Goal: Information Seeking & Learning: Learn about a topic

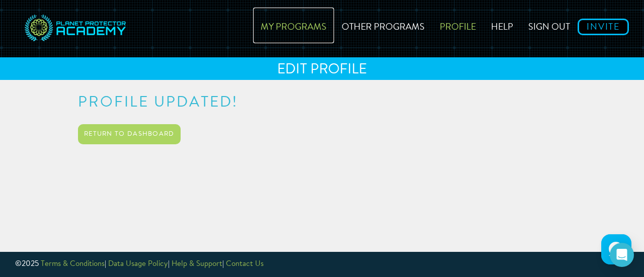
click at [300, 25] on link "My Programs" at bounding box center [293, 26] width 81 height 36
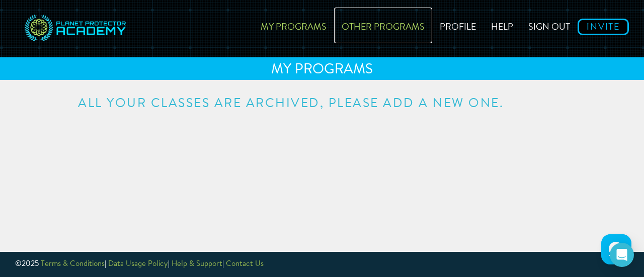
click at [368, 33] on link "Other Programs" at bounding box center [383, 26] width 98 height 36
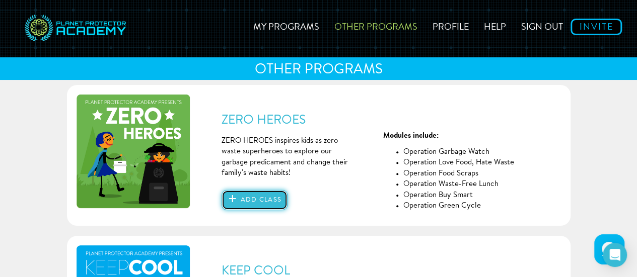
click at [260, 200] on button "Add class" at bounding box center [254, 200] width 66 height 20
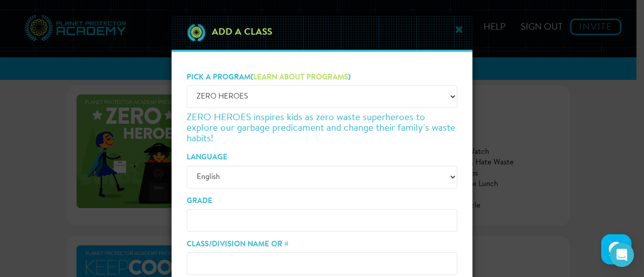
scroll to position [50, 0]
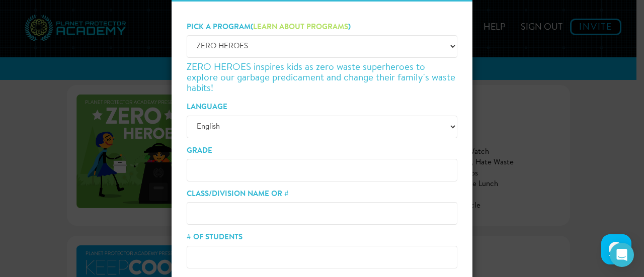
click at [257, 174] on input "Grade" at bounding box center [322, 170] width 271 height 23
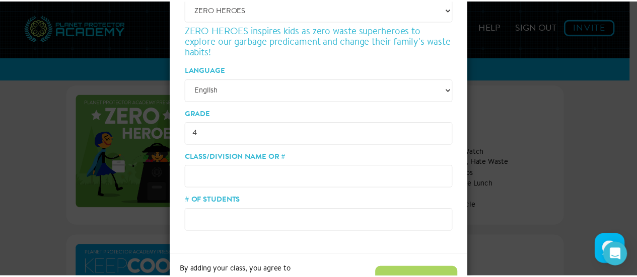
scroll to position [101, 0]
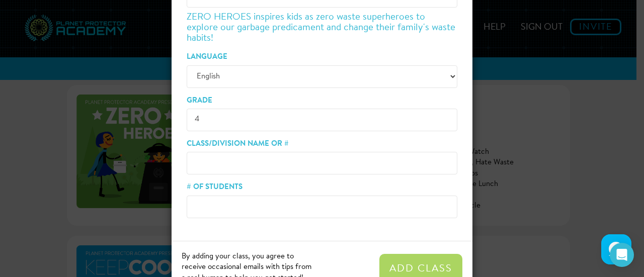
type input "4"
click at [243, 198] on input "# of Students" at bounding box center [322, 207] width 271 height 23
type input "18"
click at [260, 168] on input "Class/Division Name or #" at bounding box center [322, 163] width 271 height 23
type input "S"
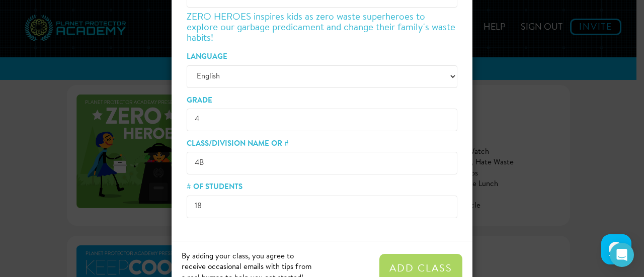
type input "4B"
drag, startPoint x: 410, startPoint y: 265, endPoint x: 407, endPoint y: 261, distance: 5.3
click at [411, 266] on button "Add Class" at bounding box center [420, 269] width 83 height 30
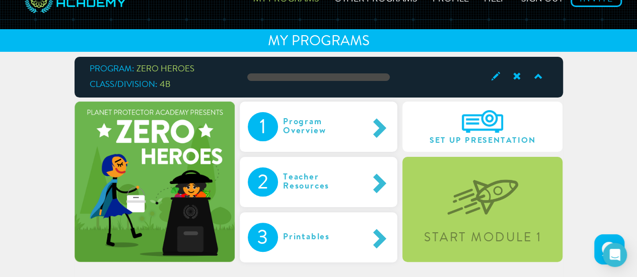
scroll to position [50, 0]
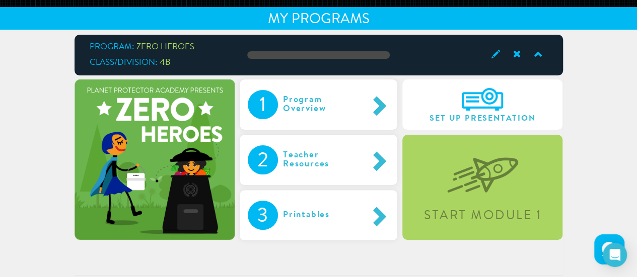
click at [323, 213] on div "Printables" at bounding box center [317, 215] width 78 height 29
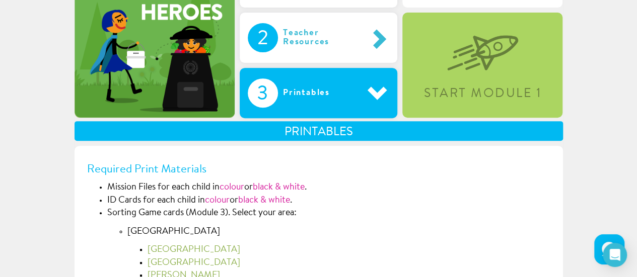
scroll to position [151, 0]
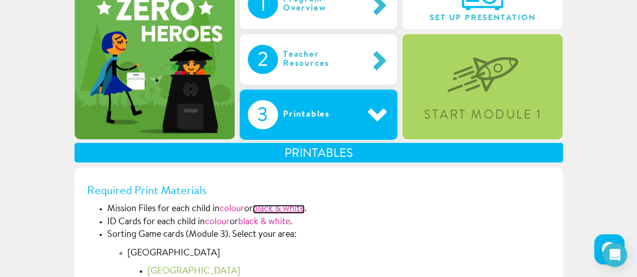
click at [275, 212] on link "black & white" at bounding box center [279, 209] width 52 height 9
click at [226, 207] on link "colour" at bounding box center [231, 209] width 25 height 9
click at [294, 207] on link "black & white" at bounding box center [279, 209] width 52 height 9
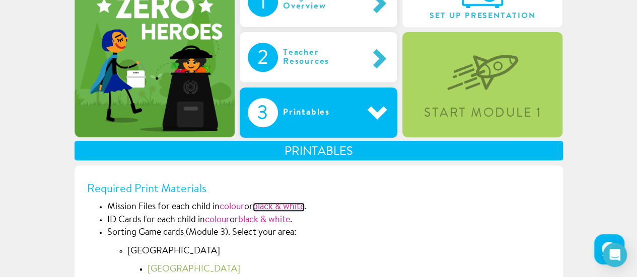
scroll to position [99, 0]
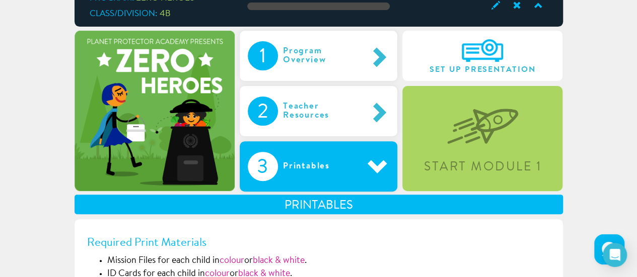
click at [299, 117] on div "Teacher Resources" at bounding box center [323, 111] width 90 height 29
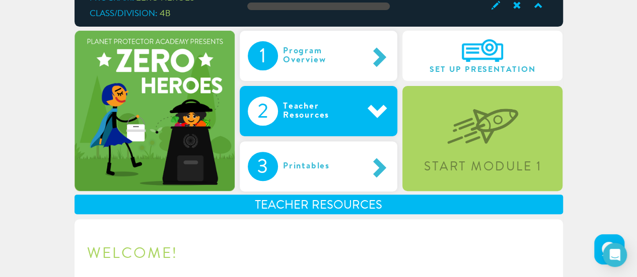
click at [432, 125] on div "Start Module 1" at bounding box center [482, 138] width 160 height 105
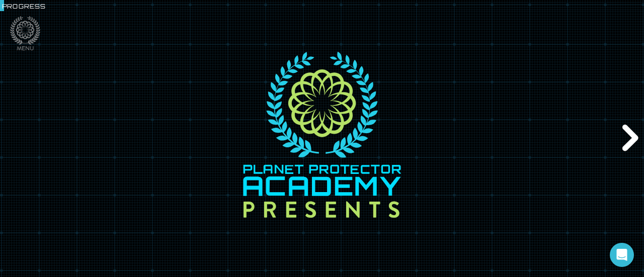
click at [624, 143] on div "Next" at bounding box center [628, 138] width 31 height 83
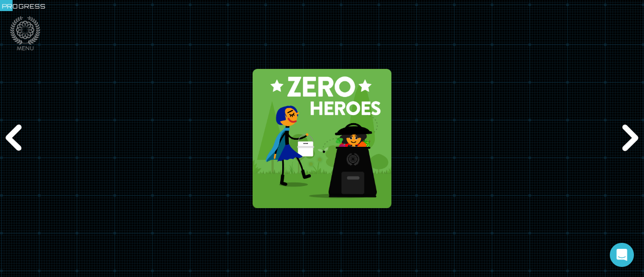
click at [624, 143] on div "Next" at bounding box center [628, 138] width 31 height 83
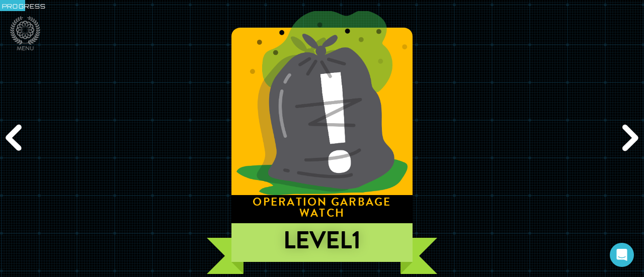
click at [628, 137] on div "Next" at bounding box center [628, 138] width 31 height 83
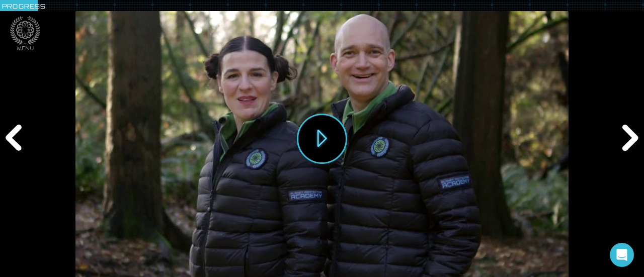
click at [16, 131] on div "Previous" at bounding box center [15, 138] width 31 height 83
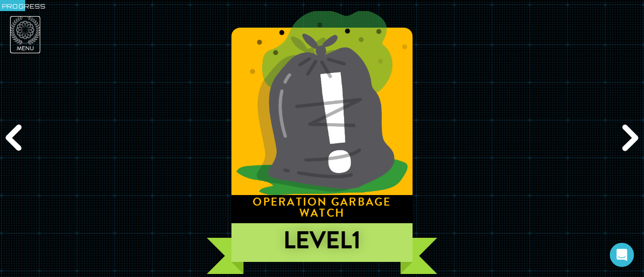
click at [26, 32] on icon at bounding box center [25, 30] width 30 height 29
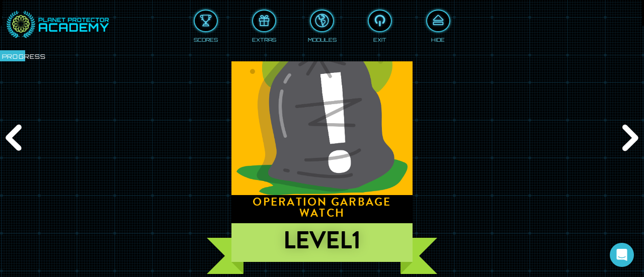
click at [203, 32] on div "Scores" at bounding box center [206, 25] width 24 height 36
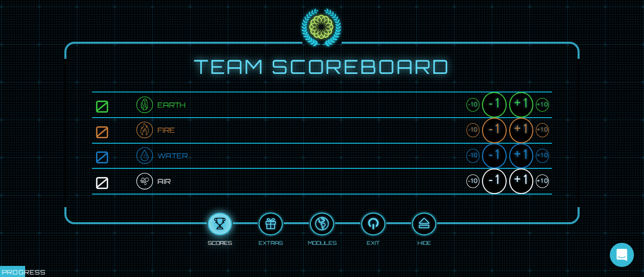
click at [51, 18] on div "Team Scoreboard 0 Earth -10 -1 +1 +10 0 Fire -10 -1 +1 +10 0 Water -10 -1 +1 +1…" at bounding box center [322, 138] width 644 height 277
click at [420, 234] on button at bounding box center [424, 224] width 24 height 23
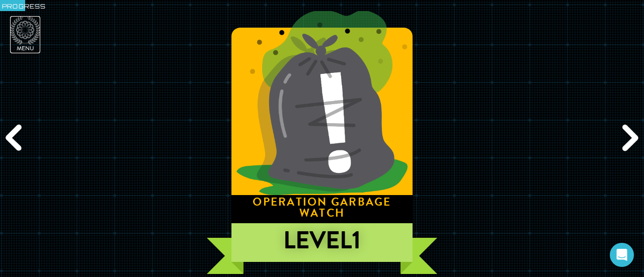
click at [11, 31] on icon at bounding box center [25, 30] width 30 height 29
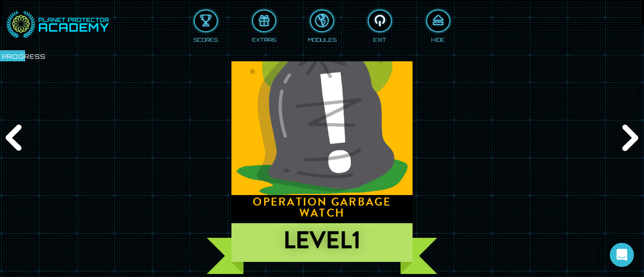
click at [373, 19] on div at bounding box center [380, 21] width 22 height 17
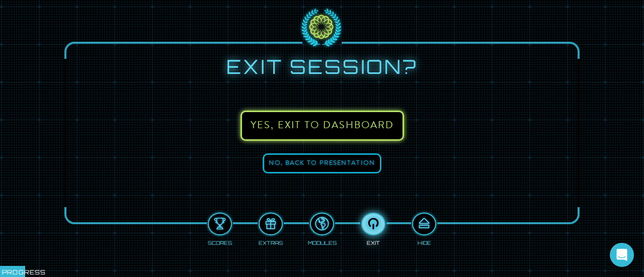
click at [322, 126] on button "Yes, exit to DASHBOARD" at bounding box center [323, 126] width 164 height 30
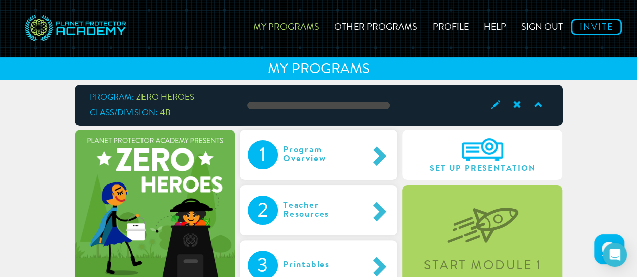
click at [298, 149] on div "Program Overview" at bounding box center [323, 154] width 90 height 29
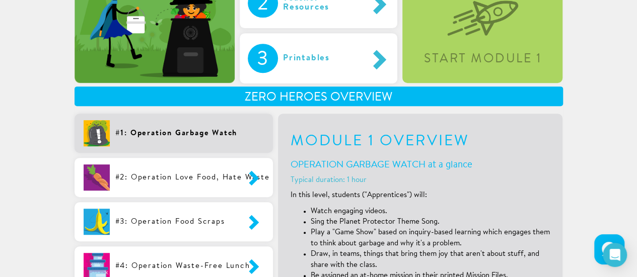
scroll to position [50, 0]
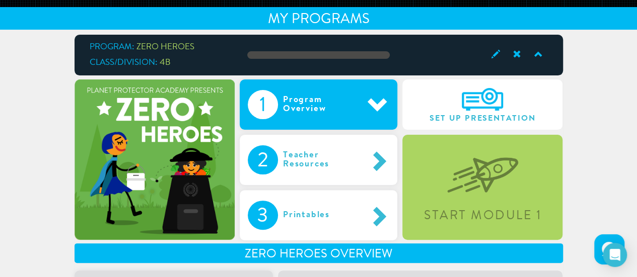
click at [319, 206] on div "Printables" at bounding box center [317, 215] width 78 height 29
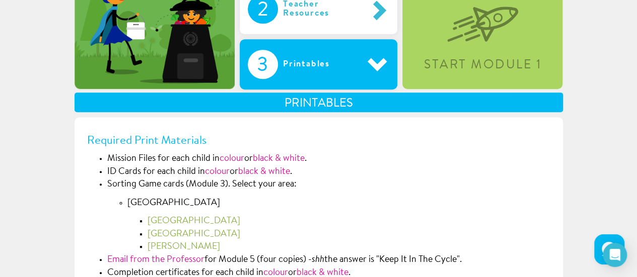
scroll to position [252, 0]
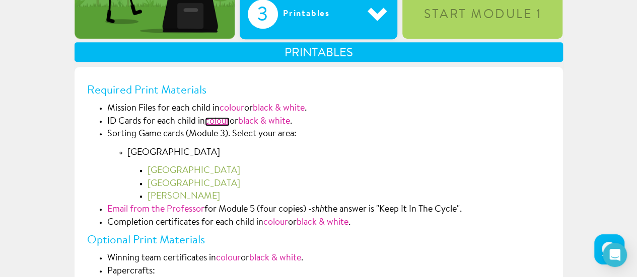
click at [220, 120] on link "colour" at bounding box center [217, 121] width 25 height 9
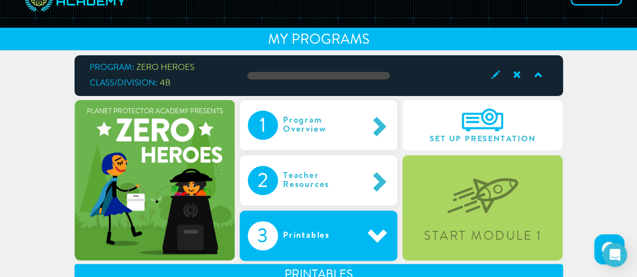
scroll to position [50, 0]
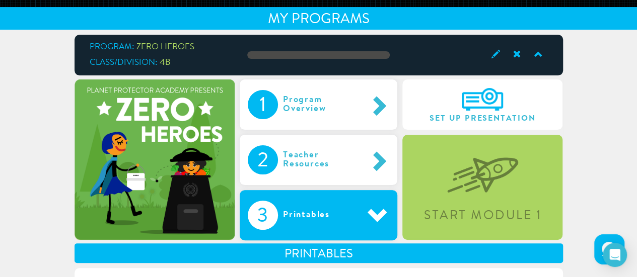
click at [322, 152] on div "Teacher Resources" at bounding box center [323, 159] width 90 height 29
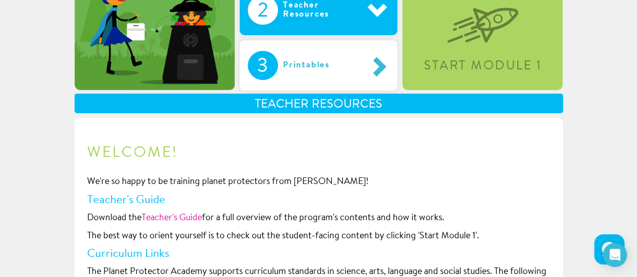
scroll to position [201, 0]
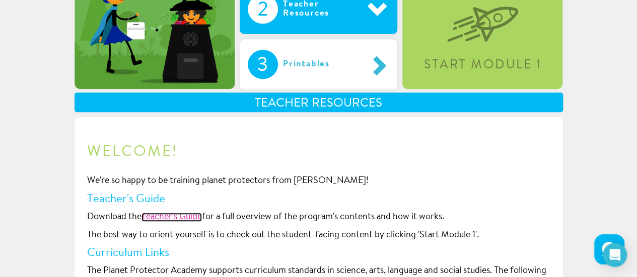
click at [180, 216] on link "Teacher's Guide" at bounding box center [171, 217] width 60 height 9
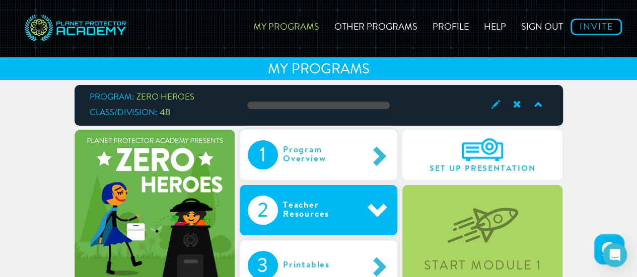
click at [517, 253] on div "Start Module 1" at bounding box center [482, 237] width 160 height 105
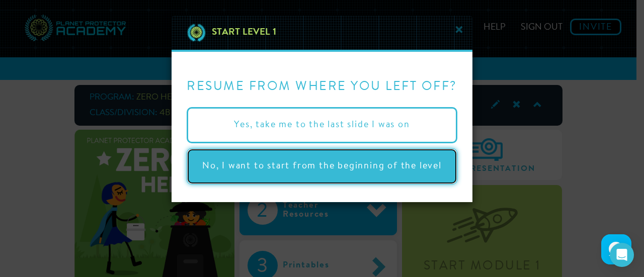
click at [298, 168] on button "No, I want to start from the beginning of the level" at bounding box center [322, 166] width 271 height 36
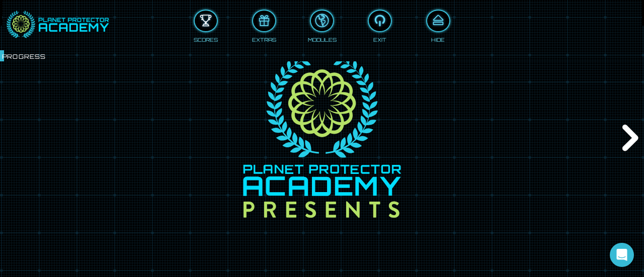
click at [211, 18] on div at bounding box center [206, 21] width 22 height 17
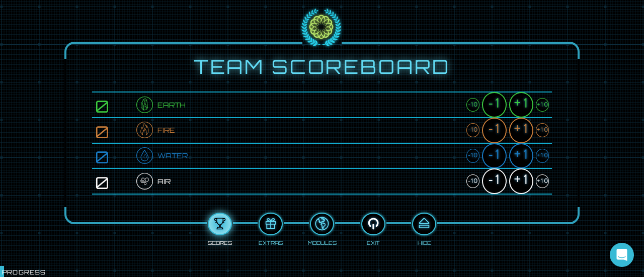
click at [370, 219] on div at bounding box center [373, 224] width 22 height 17
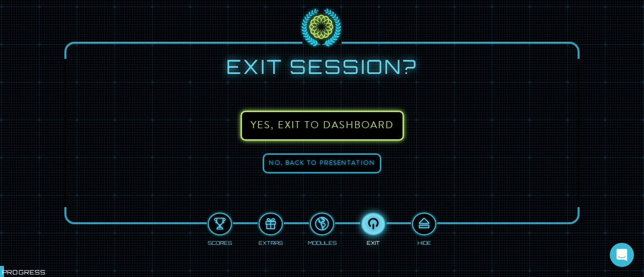
click at [328, 121] on button "Yes, exit to DASHBOARD" at bounding box center [323, 126] width 164 height 30
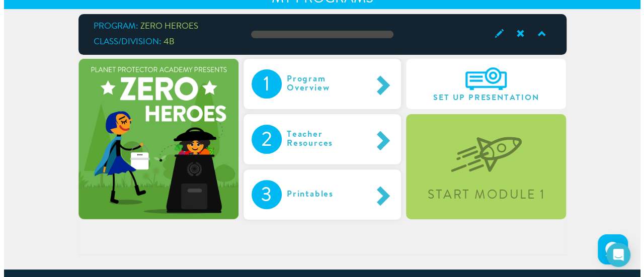
scroll to position [71, 0]
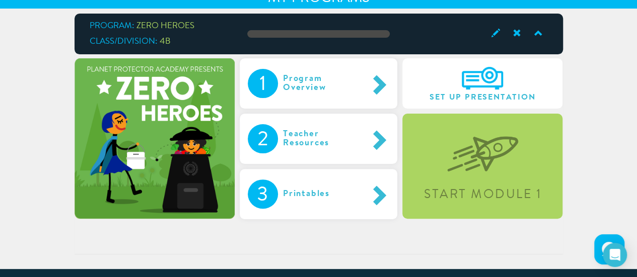
click at [442, 159] on div "Start Module 1" at bounding box center [482, 166] width 160 height 105
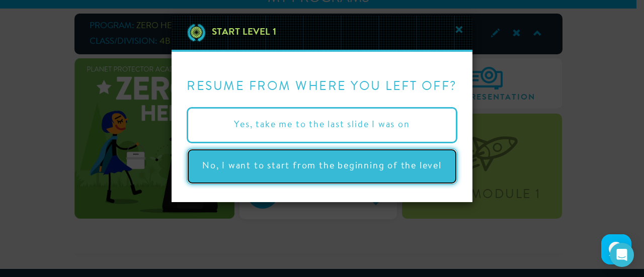
click at [331, 170] on button "No, I want to start from the beginning of the level" at bounding box center [322, 166] width 271 height 36
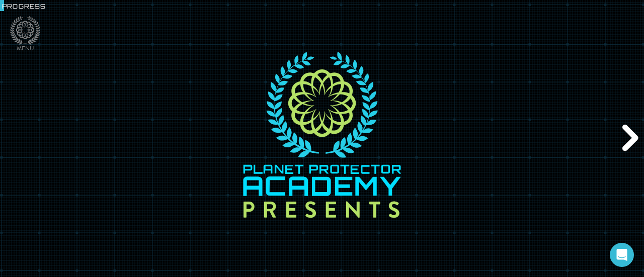
click at [642, 129] on div "Next" at bounding box center [628, 138] width 31 height 83
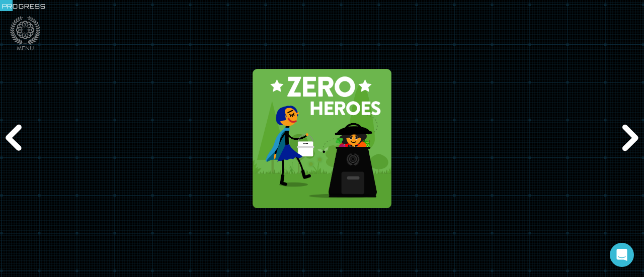
click at [624, 143] on div "Next" at bounding box center [628, 138] width 31 height 83
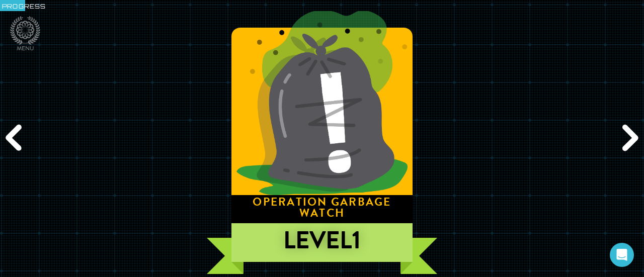
click at [624, 143] on div "Next" at bounding box center [628, 138] width 31 height 83
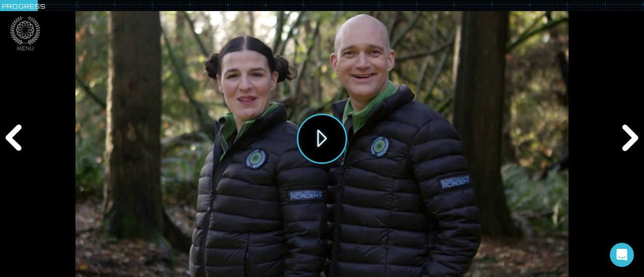
drag, startPoint x: 323, startPoint y: 144, endPoint x: 310, endPoint y: 141, distance: 13.5
click at [310, 141] on button "Play" at bounding box center [322, 139] width 50 height 50
click at [630, 131] on div "Next" at bounding box center [628, 138] width 31 height 83
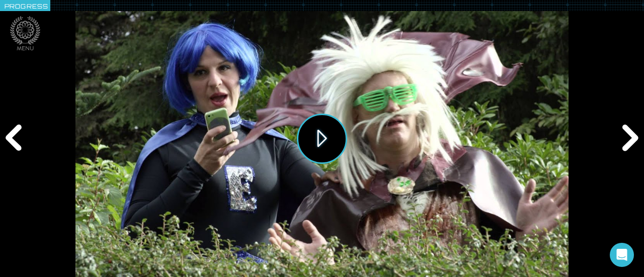
click at [335, 141] on button "Play" at bounding box center [322, 139] width 50 height 50
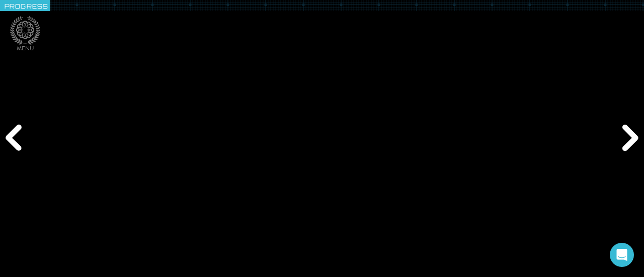
click at [604, 207] on div "Play" at bounding box center [322, 138] width 644 height 277
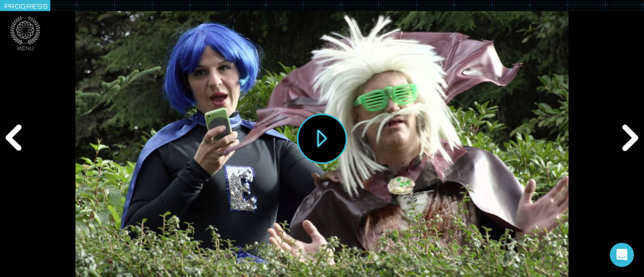
click at [625, 142] on div "Next" at bounding box center [628, 138] width 31 height 83
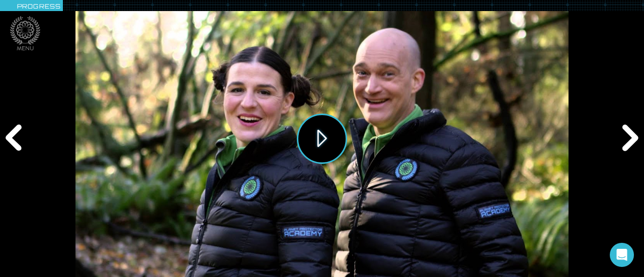
click at [324, 138] on button "Play" at bounding box center [322, 139] width 50 height 50
click at [621, 126] on div "Next" at bounding box center [628, 138] width 31 height 83
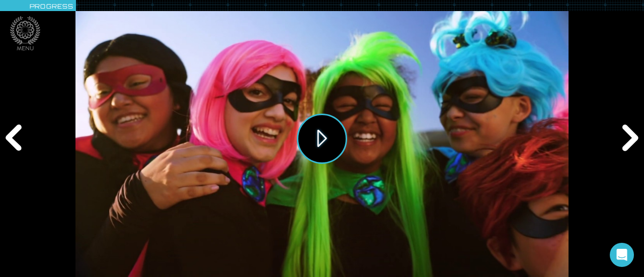
click at [333, 151] on button "Play" at bounding box center [322, 139] width 50 height 50
click at [630, 132] on div "Next" at bounding box center [628, 138] width 31 height 83
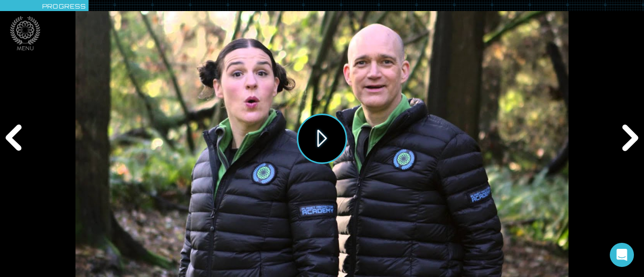
click at [321, 143] on button "Play" at bounding box center [322, 139] width 50 height 50
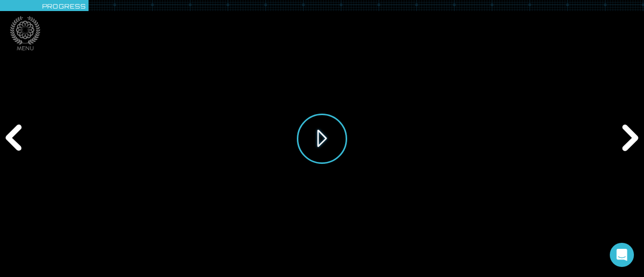
click at [333, 138] on button "Play" at bounding box center [322, 139] width 50 height 50
click at [306, 141] on button "Play" at bounding box center [322, 139] width 50 height 50
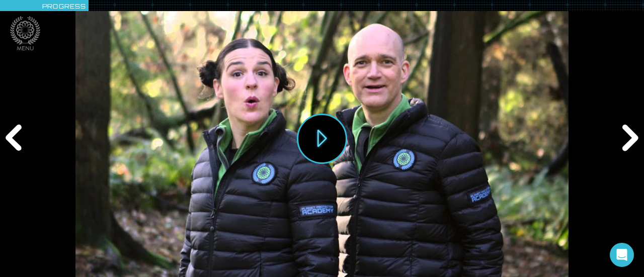
click at [627, 132] on div "Next" at bounding box center [628, 138] width 31 height 83
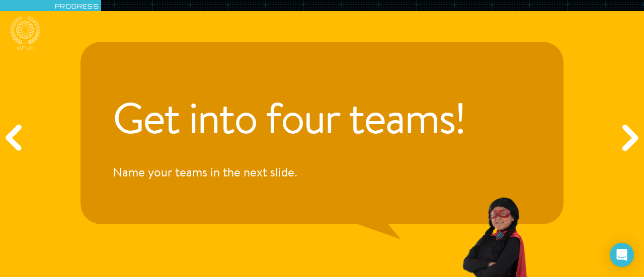
click at [628, 136] on div "Next" at bounding box center [628, 138] width 31 height 83
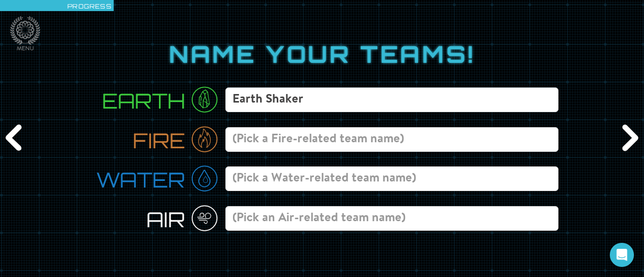
type input "Earth Shaker"
click at [312, 153] on div "Fire" at bounding box center [322, 139] width 483 height 34
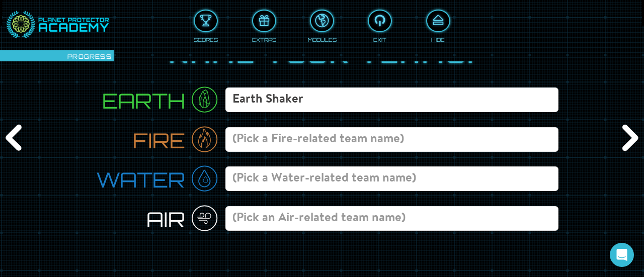
click at [314, 144] on input at bounding box center [391, 139] width 333 height 25
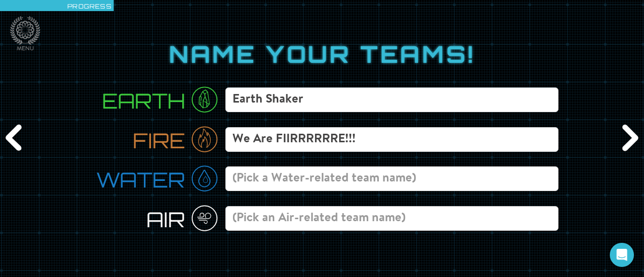
type input "We Are FIIRRRRRRE!!!"
drag, startPoint x: 307, startPoint y: 172, endPoint x: 268, endPoint y: 187, distance: 41.9
click at [268, 187] on input at bounding box center [391, 179] width 333 height 25
click at [254, 177] on input at bounding box center [391, 179] width 333 height 25
type input "h"
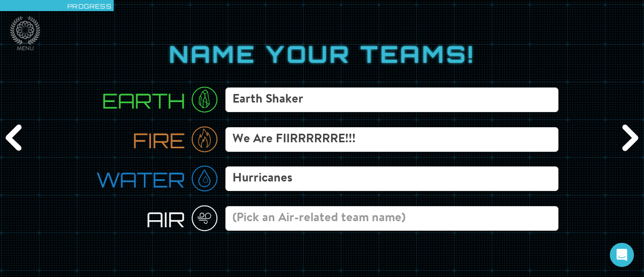
type input "Hurricanes"
click at [246, 219] on input at bounding box center [391, 218] width 333 height 25
type input "Storms"
drag, startPoint x: 628, startPoint y: 140, endPoint x: 307, endPoint y: 70, distance: 328.6
click at [307, 70] on div "Name your teams! Earth Earth Shaker Fire We Are FIIRRRRRRE!!! Water Hurricanes …" at bounding box center [322, 138] width 644 height 365
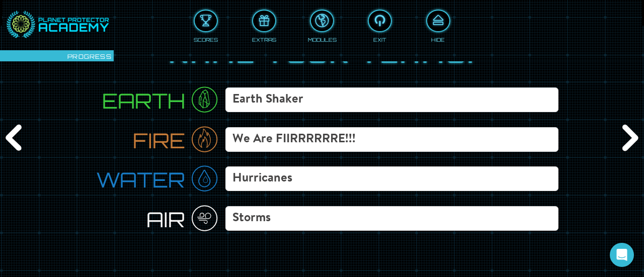
click at [632, 141] on div "Next" at bounding box center [628, 138] width 31 height 83
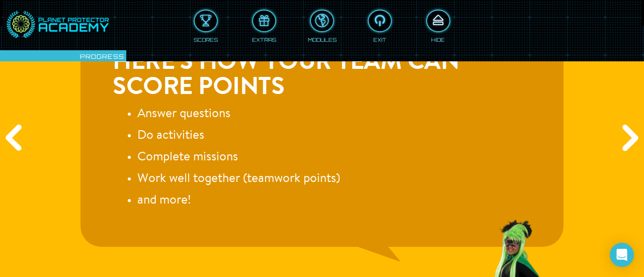
click at [438, 20] on div at bounding box center [438, 21] width 22 height 17
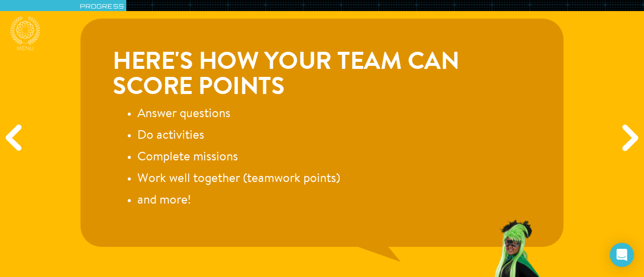
click at [628, 133] on div "Next" at bounding box center [628, 138] width 31 height 83
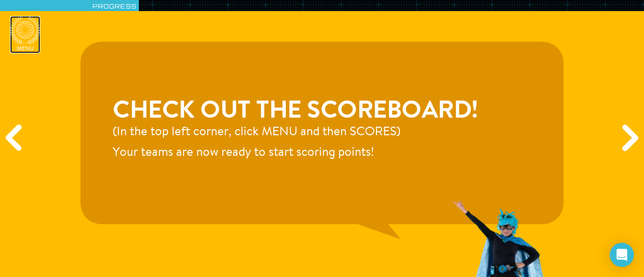
click at [28, 31] on icon at bounding box center [25, 30] width 30 height 29
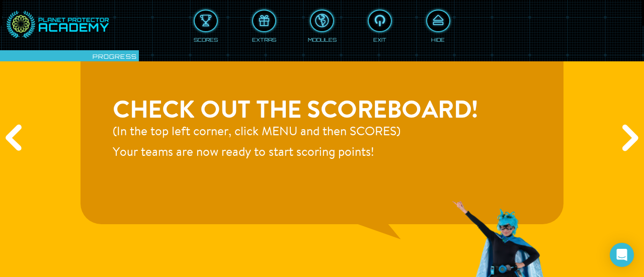
drag, startPoint x: 217, startPoint y: 33, endPoint x: 199, endPoint y: 12, distance: 27.5
click at [199, 12] on div "Scores" at bounding box center [206, 25] width 24 height 36
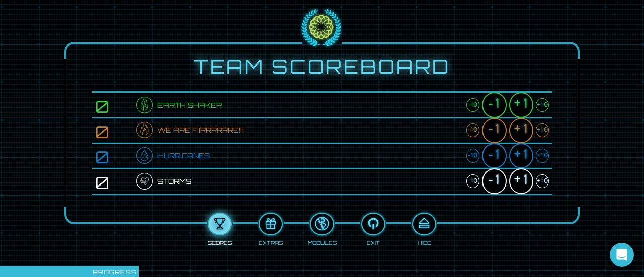
click at [546, 107] on div "+10" at bounding box center [542, 105] width 13 height 14
click at [547, 131] on div "+10" at bounding box center [542, 130] width 13 height 14
click at [544, 156] on div "+10" at bounding box center [542, 156] width 13 height 14
click at [543, 182] on div "+10" at bounding box center [542, 182] width 13 height 14
click at [422, 229] on div at bounding box center [424, 224] width 22 height 17
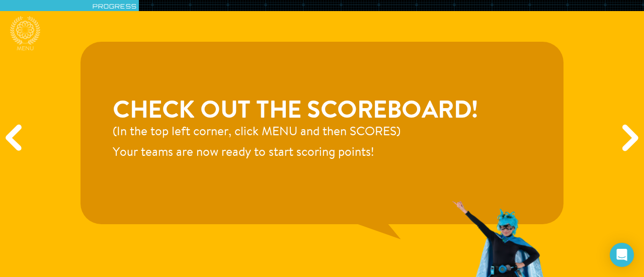
click at [629, 137] on div "Next" at bounding box center [628, 138] width 31 height 83
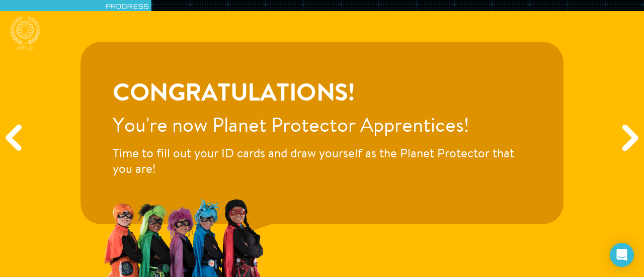
drag, startPoint x: 629, startPoint y: 137, endPoint x: 358, endPoint y: 190, distance: 275.7
click at [358, 190] on div "Congratulations! You're now Planet Protector Apprentices! Time to fill out your…" at bounding box center [322, 133] width 483 height 183
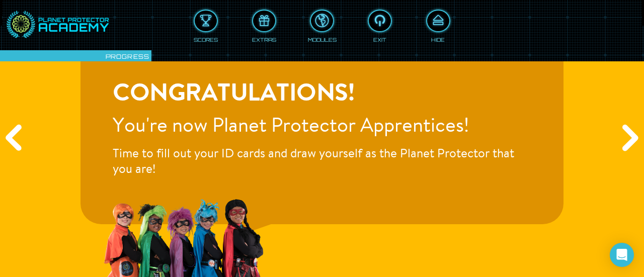
click at [632, 140] on div "Next" at bounding box center [628, 138] width 31 height 83
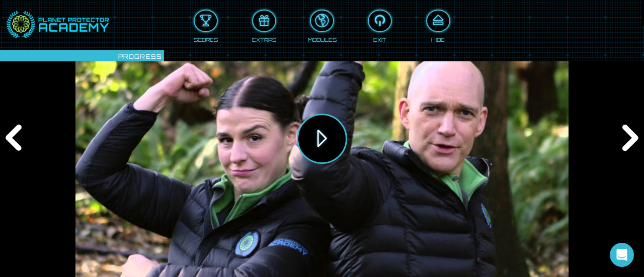
click at [317, 145] on button "Play" at bounding box center [322, 139] width 50 height 50
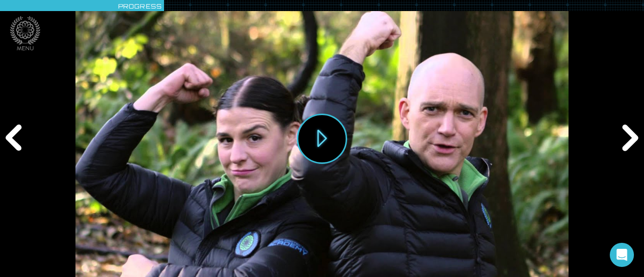
click at [622, 144] on div "Next" at bounding box center [628, 138] width 31 height 83
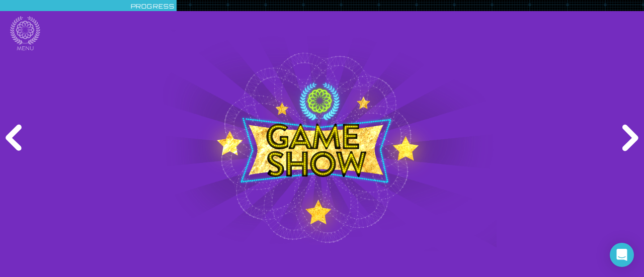
click at [622, 144] on div "Next" at bounding box center [628, 138] width 31 height 83
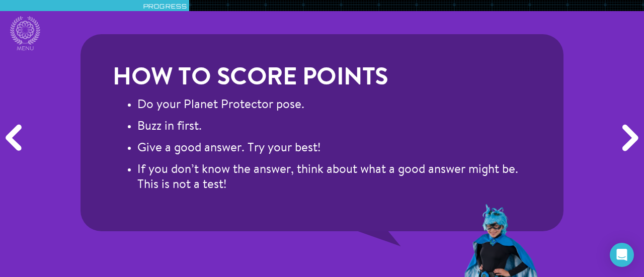
click at [622, 144] on div "Next" at bounding box center [628, 138] width 31 height 83
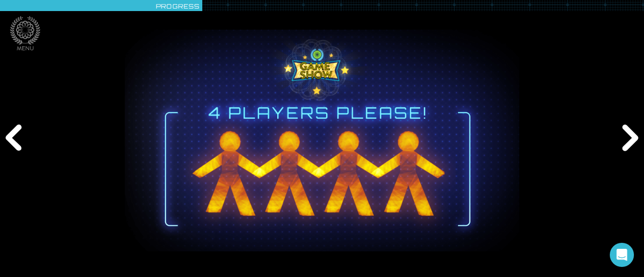
click at [621, 146] on div "Next" at bounding box center [628, 138] width 31 height 83
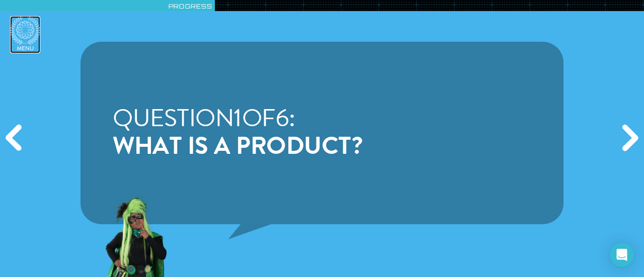
click at [33, 34] on icon at bounding box center [25, 30] width 30 height 29
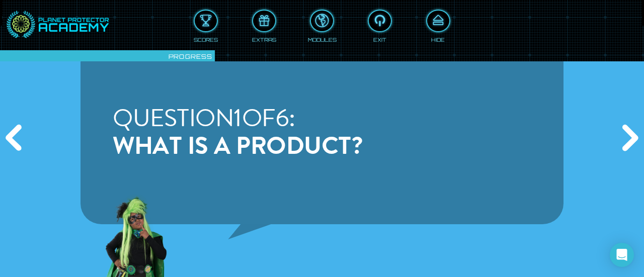
click at [194, 23] on div "Scores" at bounding box center [206, 25] width 24 height 36
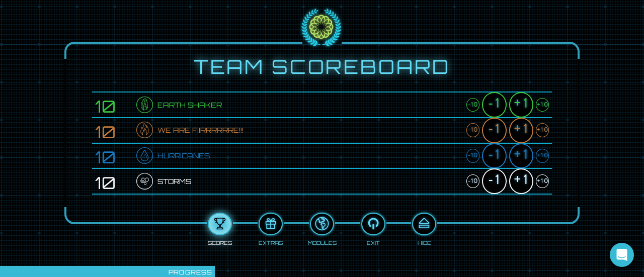
click at [521, 158] on div "+1" at bounding box center [521, 156] width 24 height 26
click at [523, 179] on div "+1" at bounding box center [521, 182] width 24 height 26
click at [514, 105] on div "+1" at bounding box center [521, 105] width 24 height 26
click at [523, 133] on div "+1" at bounding box center [521, 131] width 24 height 26
click at [434, 228] on div at bounding box center [424, 224] width 22 height 17
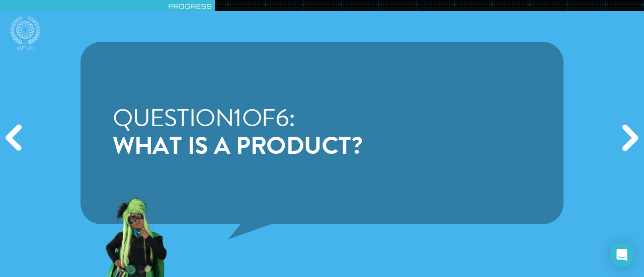
click at [627, 150] on div "Next" at bounding box center [628, 138] width 31 height 83
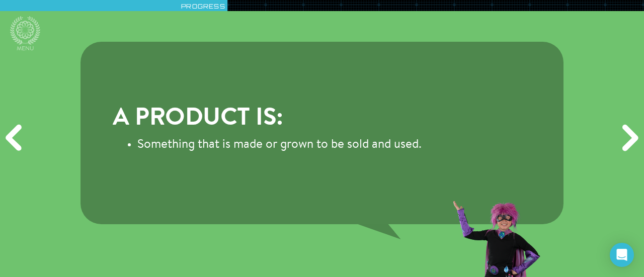
click at [625, 150] on div "Next" at bounding box center [628, 138] width 31 height 83
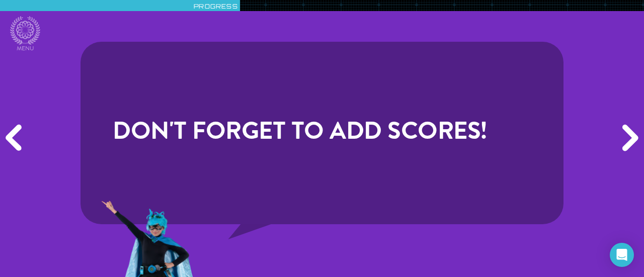
click at [626, 149] on div "Next" at bounding box center [628, 138] width 31 height 83
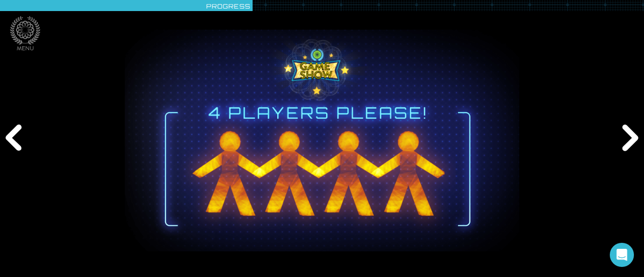
click at [626, 149] on div "Next" at bounding box center [628, 138] width 31 height 83
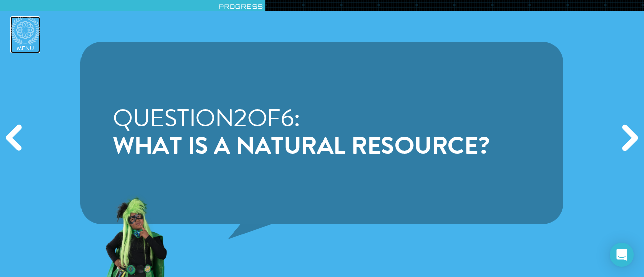
click at [14, 28] on icon at bounding box center [25, 30] width 30 height 29
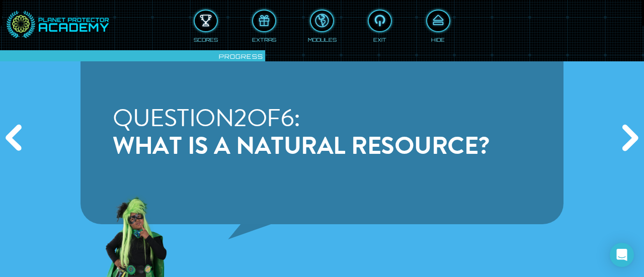
click at [205, 26] on div at bounding box center [206, 21] width 22 height 17
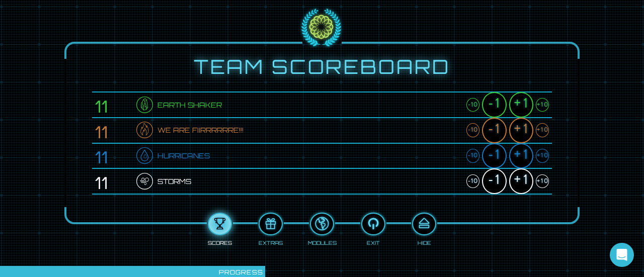
click at [518, 130] on div "+1" at bounding box center [521, 131] width 24 height 26
click at [521, 156] on div "+1" at bounding box center [521, 156] width 24 height 26
click at [519, 111] on div "+1" at bounding box center [521, 105] width 24 height 26
click at [524, 188] on div "+1" at bounding box center [521, 182] width 24 height 26
click at [428, 222] on div at bounding box center [424, 224] width 22 height 17
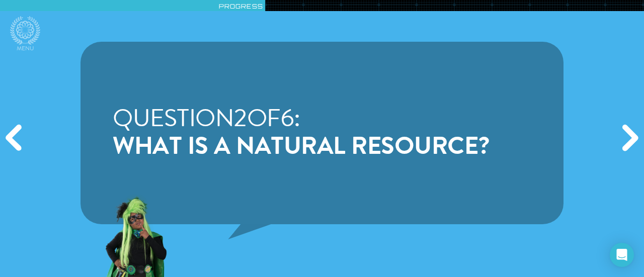
click at [633, 129] on div "Next" at bounding box center [628, 138] width 31 height 83
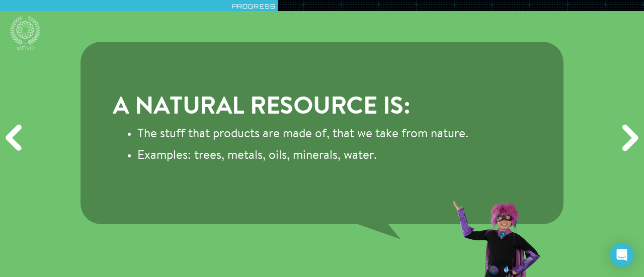
click at [622, 135] on div "Next" at bounding box center [628, 138] width 31 height 83
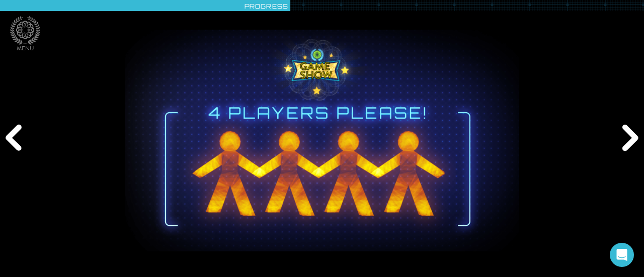
click at [622, 136] on div "Next" at bounding box center [628, 138] width 31 height 83
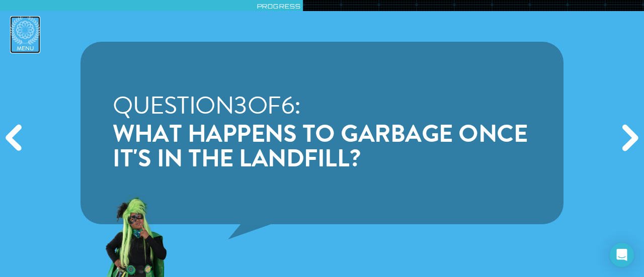
click at [34, 39] on icon at bounding box center [25, 30] width 30 height 29
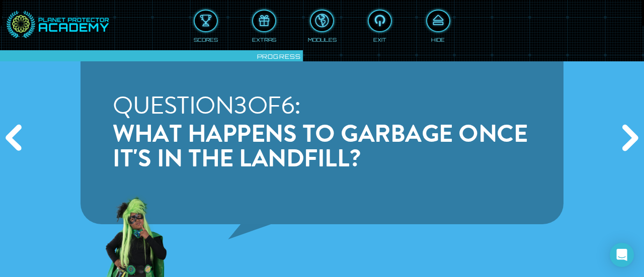
click at [200, 32] on div "Scores" at bounding box center [206, 25] width 24 height 36
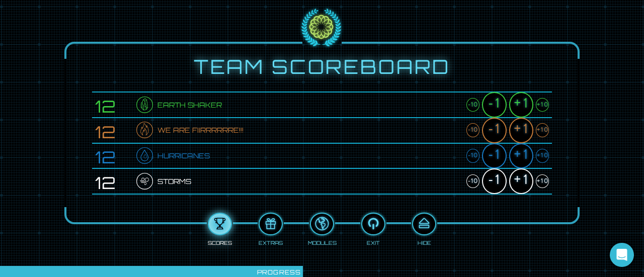
click at [520, 138] on div "+1" at bounding box center [521, 131] width 24 height 26
click at [522, 111] on div "+1" at bounding box center [521, 105] width 24 height 26
drag, startPoint x: 522, startPoint y: 183, endPoint x: 528, endPoint y: 185, distance: 6.7
click at [528, 185] on div "+1" at bounding box center [521, 182] width 24 height 26
click at [528, 154] on div "+1" at bounding box center [521, 156] width 24 height 26
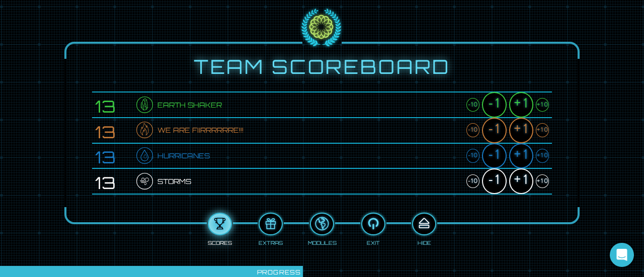
click at [425, 227] on div at bounding box center [424, 224] width 22 height 17
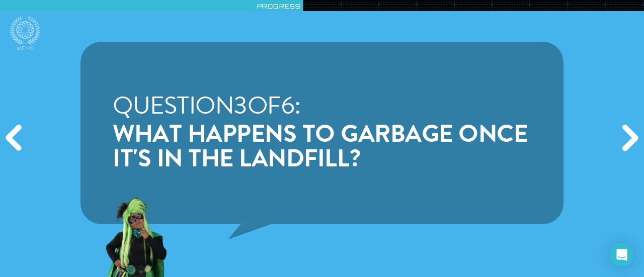
click at [624, 136] on div "Next" at bounding box center [628, 138] width 31 height 83
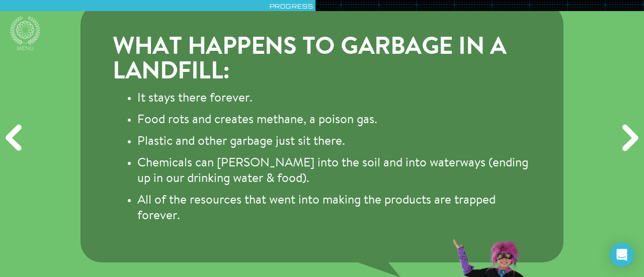
click at [624, 136] on div "Next" at bounding box center [628, 138] width 31 height 83
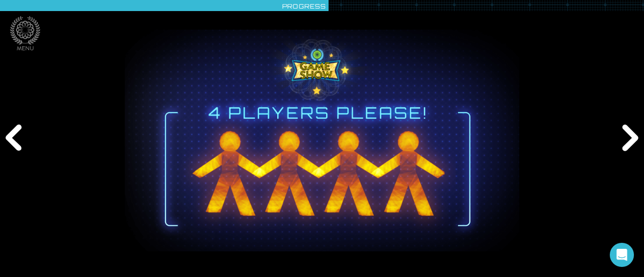
click at [624, 136] on div "Next" at bounding box center [628, 138] width 31 height 83
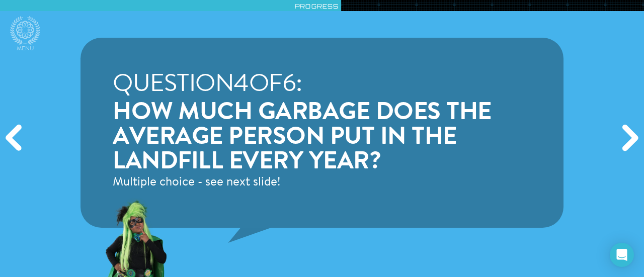
click at [624, 136] on div "Next" at bounding box center [628, 138] width 31 height 83
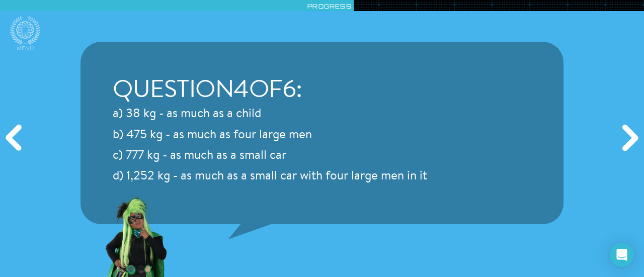
click at [624, 136] on div "Next" at bounding box center [628, 138] width 31 height 83
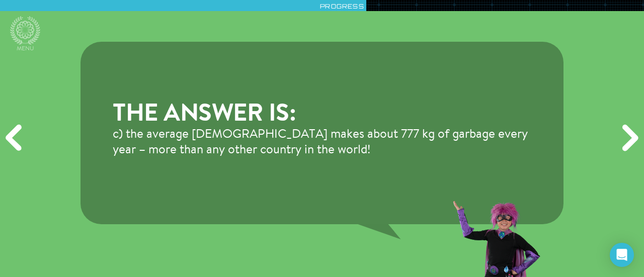
click at [20, 134] on div "Previous" at bounding box center [15, 138] width 31 height 83
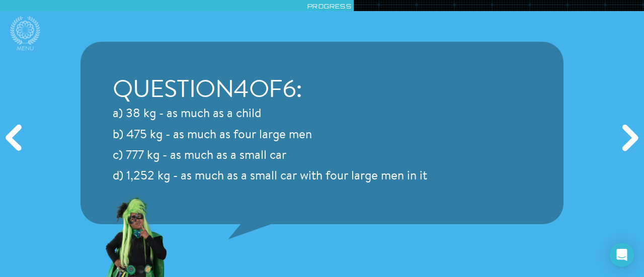
click at [624, 146] on div "Next" at bounding box center [628, 138] width 31 height 83
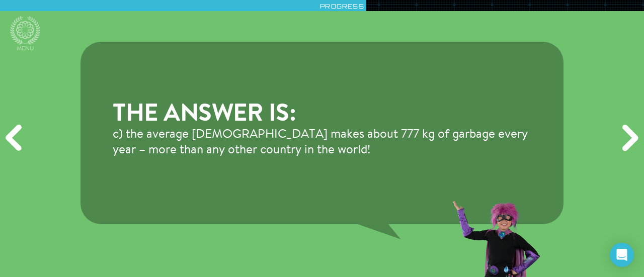
click at [623, 149] on div "Next" at bounding box center [628, 138] width 31 height 83
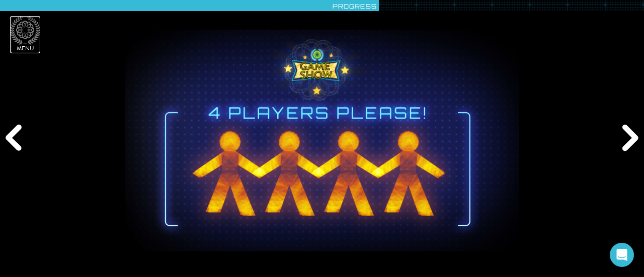
click at [28, 24] on icon at bounding box center [25, 30] width 18 height 18
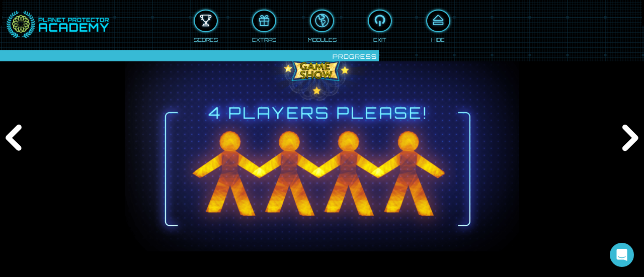
click at [201, 30] on button at bounding box center [206, 21] width 24 height 23
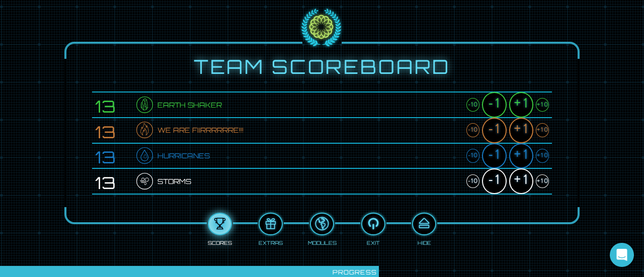
click at [518, 155] on div "+1" at bounding box center [521, 156] width 24 height 26
click at [520, 135] on div "+1" at bounding box center [521, 131] width 24 height 26
click at [524, 109] on div "+1" at bounding box center [521, 105] width 24 height 26
click at [517, 186] on div "+1" at bounding box center [521, 182] width 24 height 26
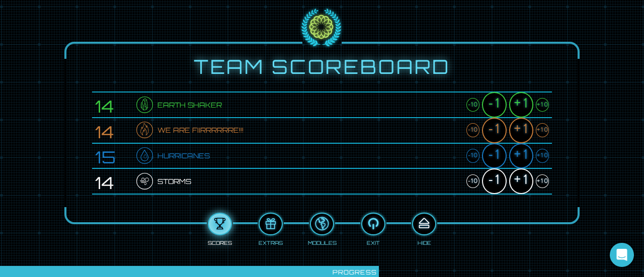
click at [429, 220] on div at bounding box center [424, 224] width 22 height 17
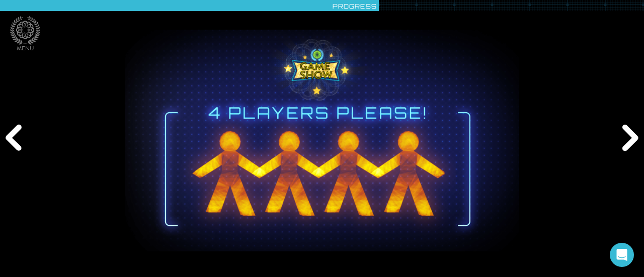
click at [636, 142] on div "Next" at bounding box center [628, 138] width 31 height 83
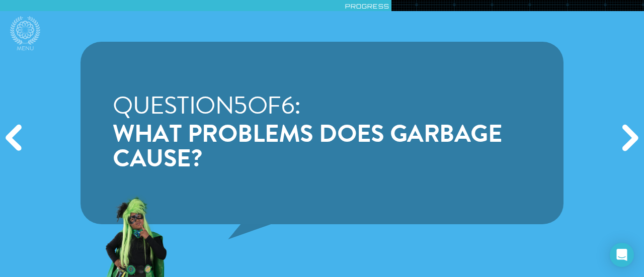
click at [630, 135] on div "Next" at bounding box center [628, 138] width 31 height 83
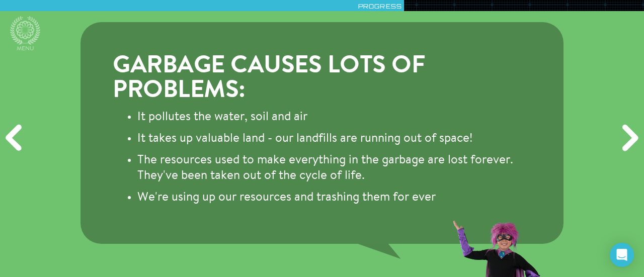
click at [630, 135] on div "Next" at bounding box center [628, 138] width 31 height 83
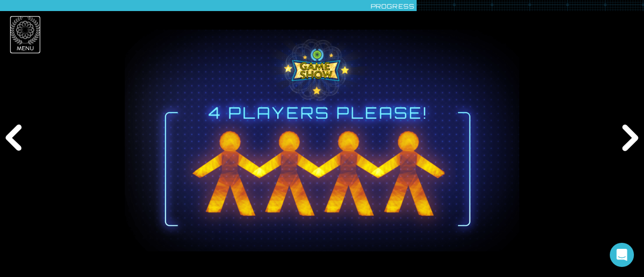
click at [31, 31] on icon at bounding box center [25, 30] width 30 height 29
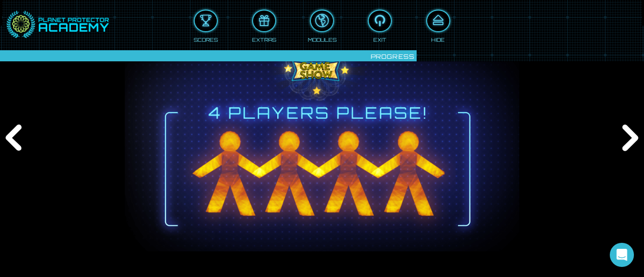
click at [194, 35] on div "Scores" at bounding box center [206, 39] width 24 height 9
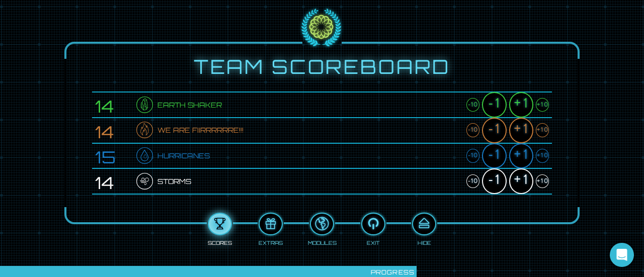
click at [529, 134] on div "+1" at bounding box center [521, 131] width 24 height 26
click at [525, 105] on div "+1" at bounding box center [521, 105] width 24 height 26
click at [518, 154] on div "+1" at bounding box center [521, 156] width 24 height 26
click at [519, 191] on div "+1" at bounding box center [521, 182] width 24 height 26
click at [420, 229] on div at bounding box center [424, 224] width 22 height 17
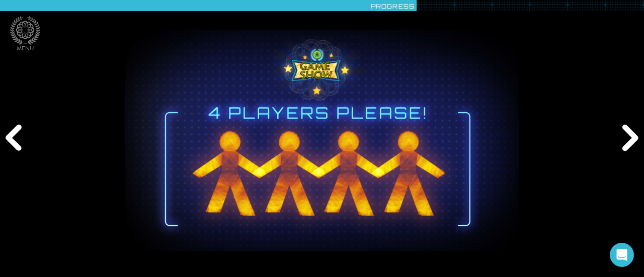
click at [625, 145] on div "Next" at bounding box center [628, 138] width 31 height 83
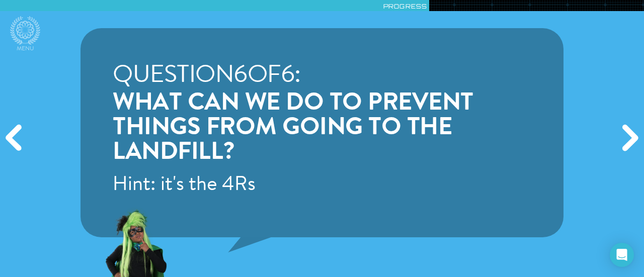
click at [629, 139] on div "Next" at bounding box center [628, 138] width 31 height 83
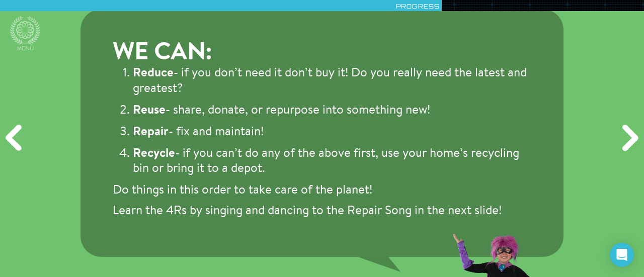
click at [635, 134] on div "Next" at bounding box center [628, 138] width 31 height 83
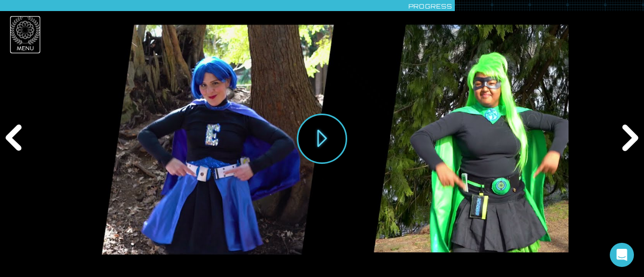
click at [32, 32] on icon at bounding box center [25, 30] width 30 height 29
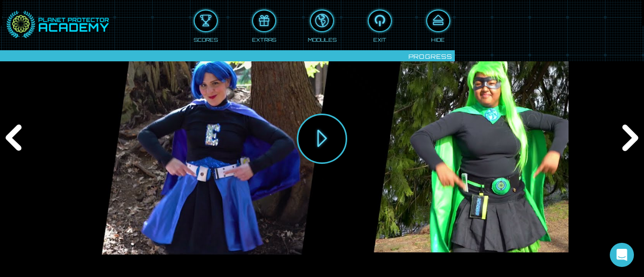
click at [210, 33] on div "Scores" at bounding box center [206, 25] width 24 height 36
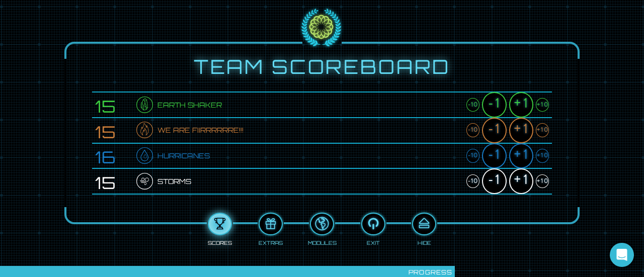
click at [519, 108] on div "+1" at bounding box center [521, 105] width 24 height 26
click at [518, 123] on div "+1" at bounding box center [521, 131] width 24 height 26
click at [519, 152] on div "+1" at bounding box center [521, 156] width 24 height 26
click at [520, 177] on div "+1" at bounding box center [521, 182] width 24 height 26
click at [424, 218] on div at bounding box center [424, 224] width 22 height 17
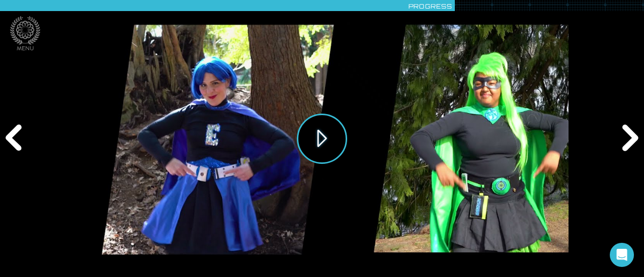
click at [322, 148] on button "Play" at bounding box center [322, 139] width 50 height 50
click at [29, 31] on icon at bounding box center [25, 30] width 30 height 29
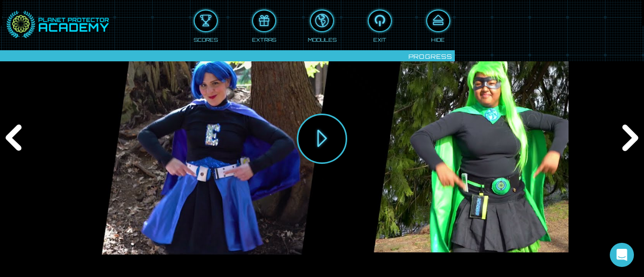
click at [211, 31] on div "Scores" at bounding box center [206, 25] width 24 height 36
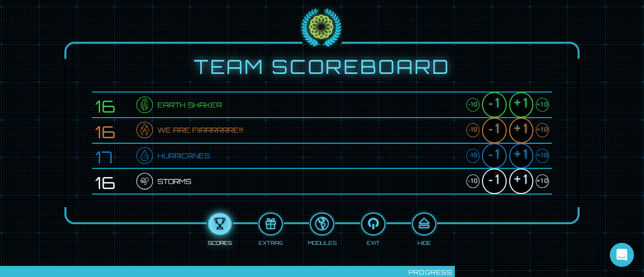
click at [519, 156] on div "+1" at bounding box center [521, 156] width 24 height 26
click at [523, 103] on div "+1" at bounding box center [521, 105] width 24 height 26
click at [517, 189] on div "+1" at bounding box center [521, 182] width 24 height 26
click at [427, 224] on div at bounding box center [424, 224] width 22 height 17
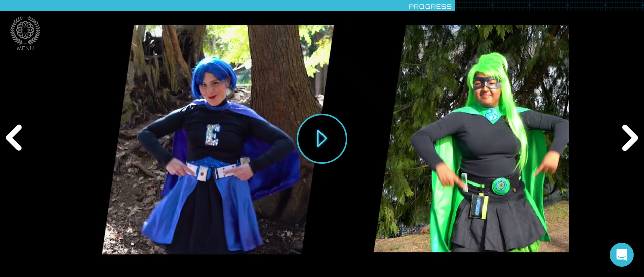
click at [634, 140] on div "Next" at bounding box center [628, 138] width 31 height 83
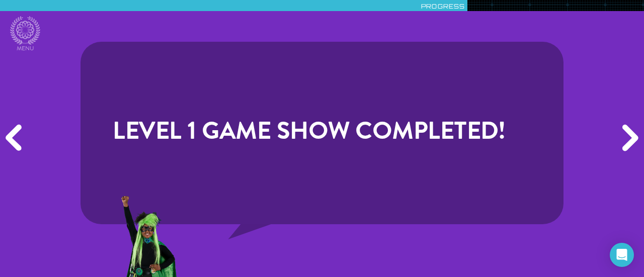
drag, startPoint x: 634, startPoint y: 140, endPoint x: 341, endPoint y: 214, distance: 302.1
drag, startPoint x: 341, startPoint y: 214, endPoint x: 630, endPoint y: 138, distance: 299.0
click at [624, 142] on div "Next" at bounding box center [628, 138] width 31 height 83
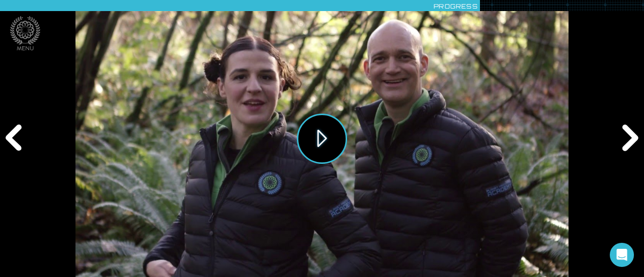
drag, startPoint x: 327, startPoint y: 132, endPoint x: 310, endPoint y: 145, distance: 21.1
drag, startPoint x: 310, startPoint y: 145, endPoint x: 304, endPoint y: 141, distance: 7.7
click at [304, 141] on button "Play" at bounding box center [322, 139] width 50 height 50
click at [629, 135] on div "Next" at bounding box center [628, 138] width 31 height 83
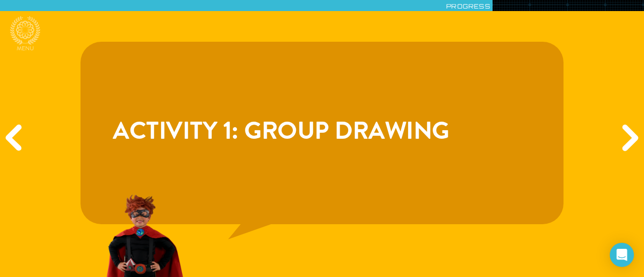
click at [629, 135] on div "Next" at bounding box center [628, 138] width 31 height 83
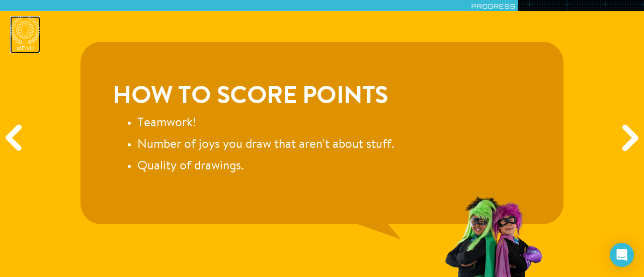
click at [21, 30] on icon at bounding box center [25, 30] width 30 height 29
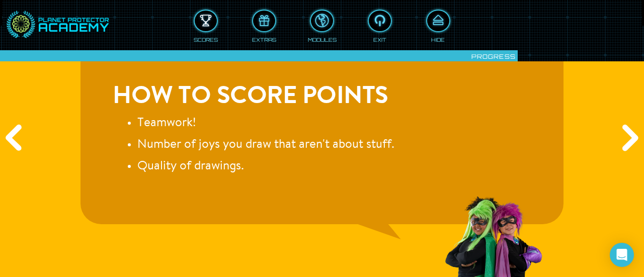
click at [209, 27] on div at bounding box center [206, 21] width 22 height 17
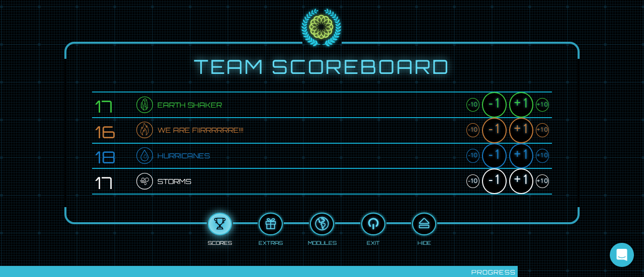
click at [541, 106] on div "+10" at bounding box center [542, 105] width 13 height 14
click at [545, 130] on div "+10" at bounding box center [542, 130] width 13 height 14
click at [544, 157] on div "+10" at bounding box center [542, 156] width 13 height 14
click at [541, 182] on div "+10" at bounding box center [542, 182] width 13 height 14
click at [423, 213] on button at bounding box center [424, 224] width 24 height 23
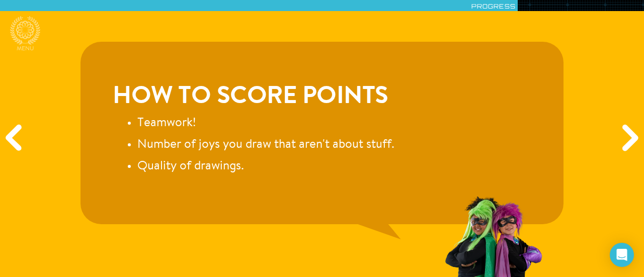
click at [635, 138] on div "Next" at bounding box center [628, 138] width 31 height 83
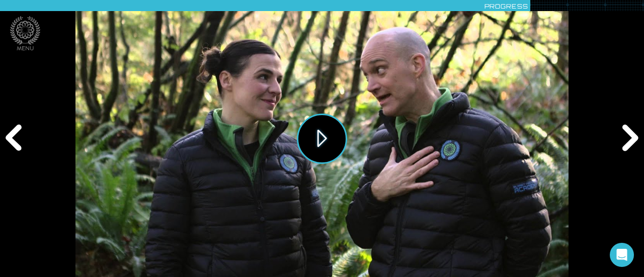
click at [319, 138] on button "Play" at bounding box center [322, 139] width 50 height 50
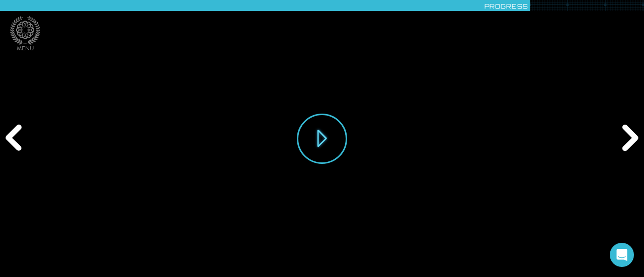
click at [82, 259] on div "Play" at bounding box center [321, 138] width 493 height 277
drag, startPoint x: 117, startPoint y: 251, endPoint x: 82, endPoint y: 251, distance: 35.2
click at [82, 251] on div "Play" at bounding box center [321, 138] width 493 height 277
drag, startPoint x: 103, startPoint y: 232, endPoint x: 72, endPoint y: 232, distance: 30.7
click at [72, 232] on div "Play" at bounding box center [322, 138] width 644 height 277
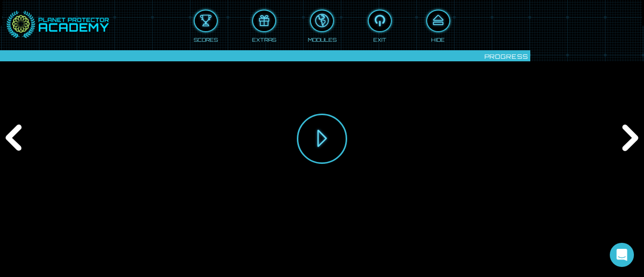
click at [89, 218] on div "Play" at bounding box center [321, 138] width 493 height 277
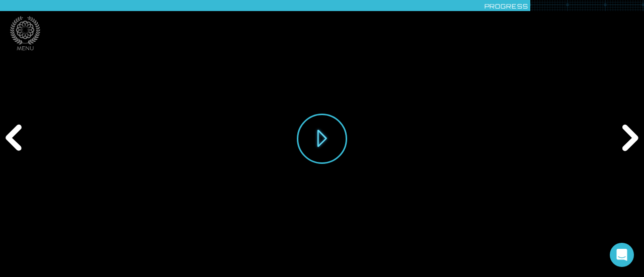
click at [223, 125] on div "Play" at bounding box center [321, 138] width 493 height 277
click at [551, 178] on div "Play" at bounding box center [321, 138] width 493 height 277
click at [545, 179] on div "Play" at bounding box center [321, 138] width 493 height 277
click at [550, 223] on div "Play" at bounding box center [321, 138] width 493 height 277
click at [550, 218] on div "Play" at bounding box center [321, 138] width 493 height 277
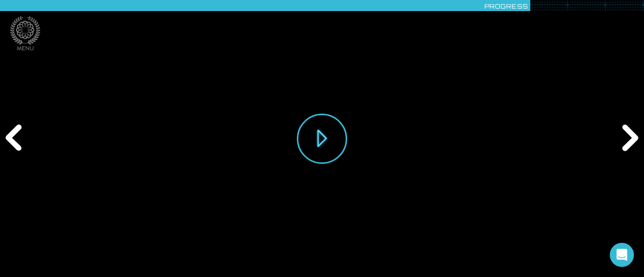
click at [16, 146] on div "Previous" at bounding box center [15, 138] width 31 height 83
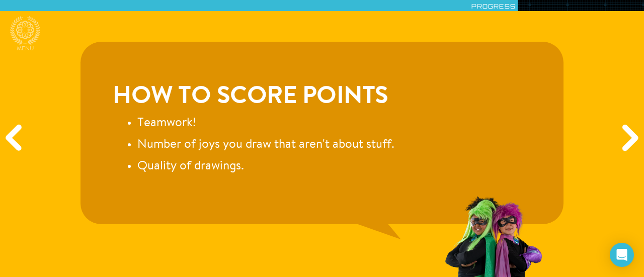
click at [629, 141] on div "Next" at bounding box center [628, 138] width 31 height 83
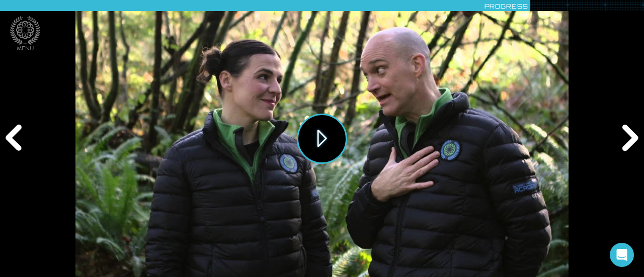
click at [308, 143] on button "Play" at bounding box center [322, 139] width 50 height 50
click at [631, 129] on div "Next" at bounding box center [628, 138] width 31 height 83
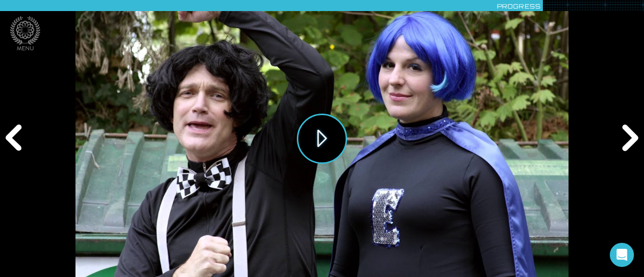
click at [321, 140] on button "Play" at bounding box center [322, 139] width 50 height 50
click at [629, 137] on div "Next" at bounding box center [628, 138] width 31 height 83
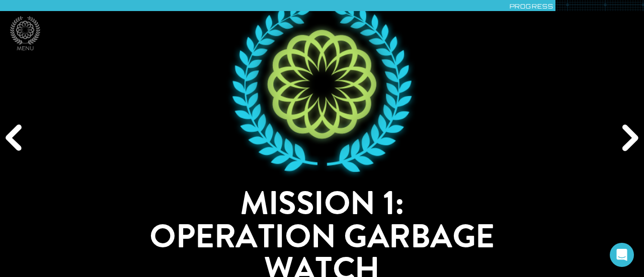
click at [634, 140] on div "Next" at bounding box center [628, 138] width 31 height 83
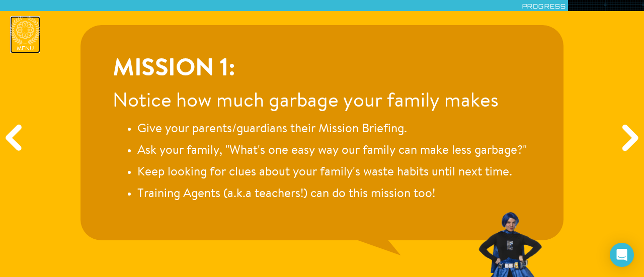
click at [11, 27] on icon at bounding box center [25, 30] width 30 height 29
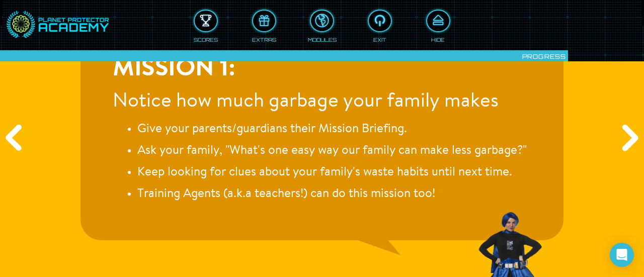
click at [197, 23] on div at bounding box center [206, 21] width 22 height 17
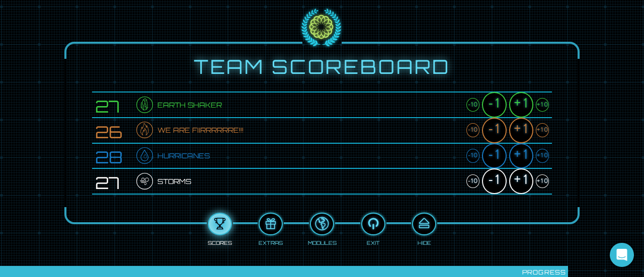
click at [513, 107] on div "+1" at bounding box center [521, 105] width 24 height 26
click at [518, 123] on div "+1" at bounding box center [521, 131] width 24 height 26
click at [517, 152] on div "+1" at bounding box center [521, 156] width 24 height 26
click at [519, 178] on div "+1" at bounding box center [521, 182] width 24 height 26
click at [429, 220] on div at bounding box center [424, 224] width 22 height 17
